Goal: Transaction & Acquisition: Purchase product/service

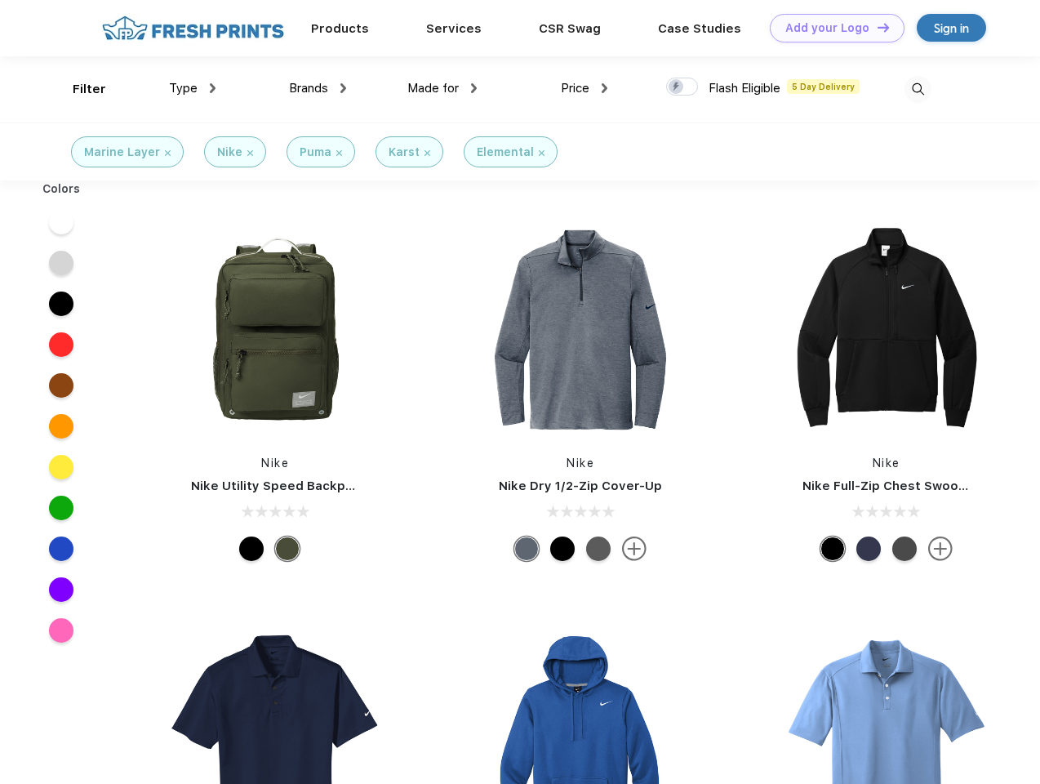
click at [831, 28] on link "Add your Logo Design Tool" at bounding box center [837, 28] width 135 height 29
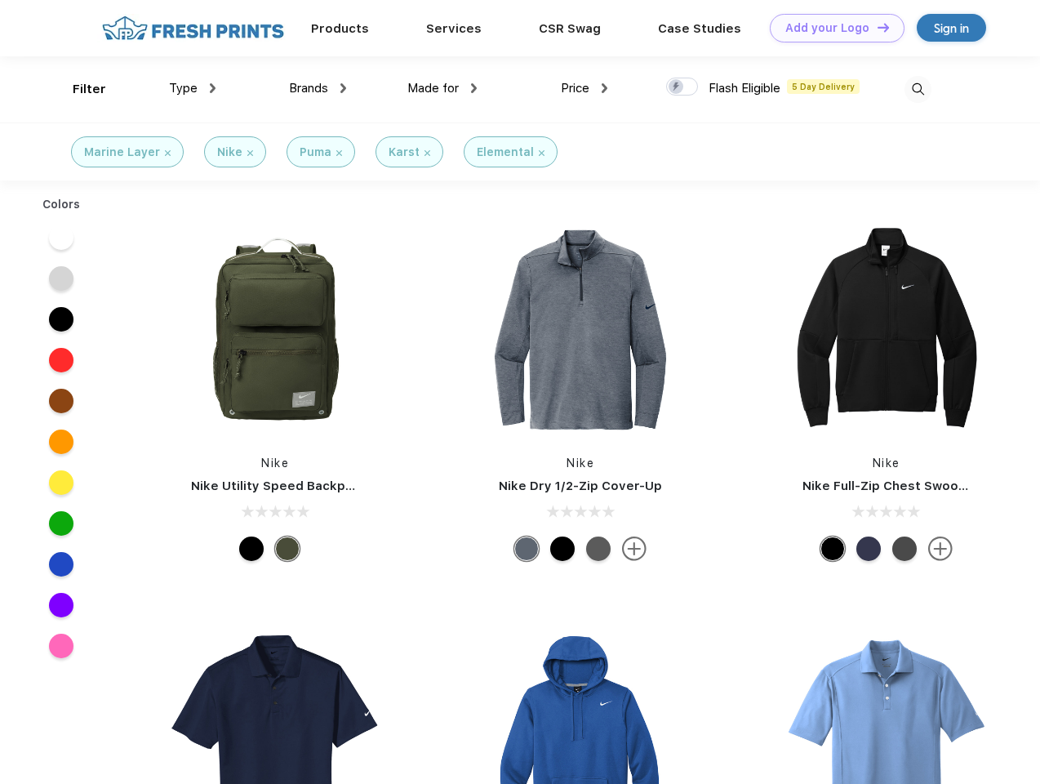
click at [0, 0] on div "Design Tool" at bounding box center [0, 0] width 0 height 0
click at [876, 27] on link "Add your Logo Design Tool" at bounding box center [837, 28] width 135 height 29
click at [78, 89] on div "Filter" at bounding box center [89, 89] width 33 height 19
click at [193, 88] on span "Type" at bounding box center [183, 88] width 29 height 15
click at [318, 88] on span "Brands" at bounding box center [308, 88] width 39 height 15
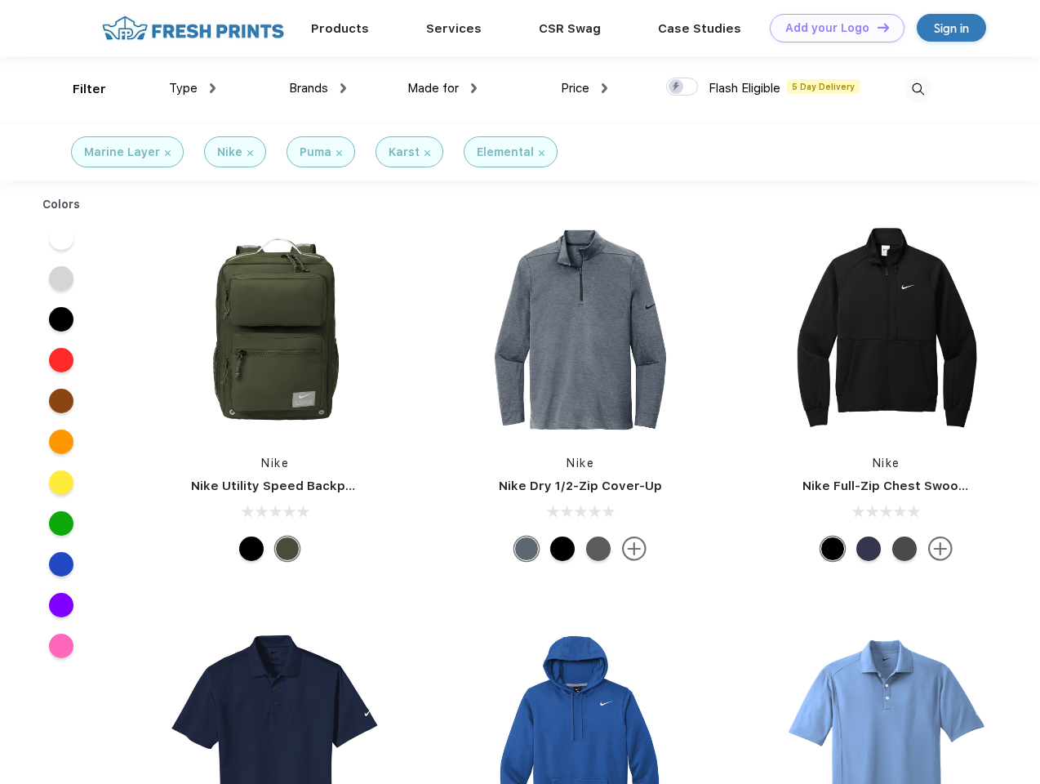
click at [442, 88] on span "Made for" at bounding box center [432, 88] width 51 height 15
click at [585, 88] on span "Price" at bounding box center [575, 88] width 29 height 15
click at [683, 87] on div at bounding box center [682, 87] width 32 height 18
click at [677, 87] on input "checkbox" at bounding box center [671, 82] width 11 height 11
click at [918, 89] on img at bounding box center [918, 89] width 27 height 27
